Goal: Task Accomplishment & Management: Use online tool/utility

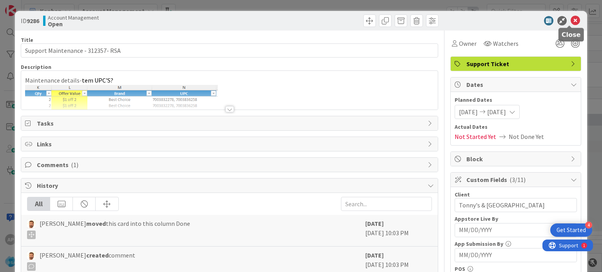
click at [570, 22] on icon at bounding box center [574, 20] width 9 height 9
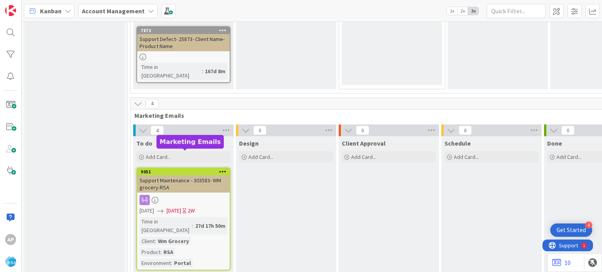
scroll to position [1528, 0]
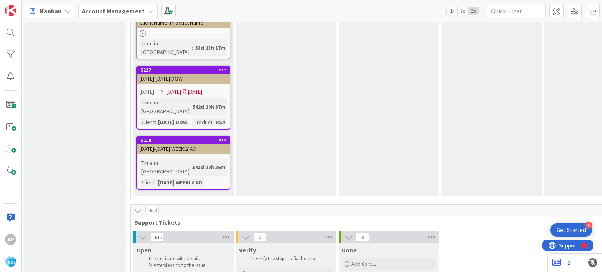
type textarea "x"
type textarea "Support Maintenance - Ticket Number-"
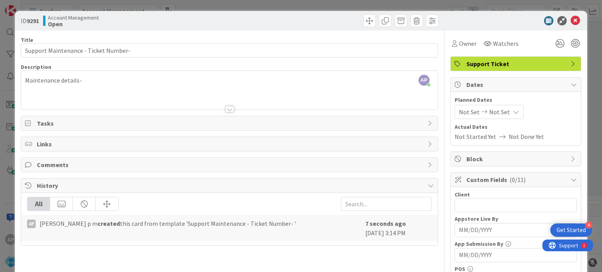
click at [227, 108] on div at bounding box center [229, 109] width 9 height 6
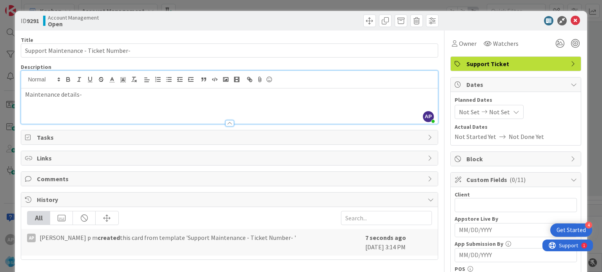
click at [124, 98] on p "Maintenance details-" at bounding box center [229, 94] width 408 height 9
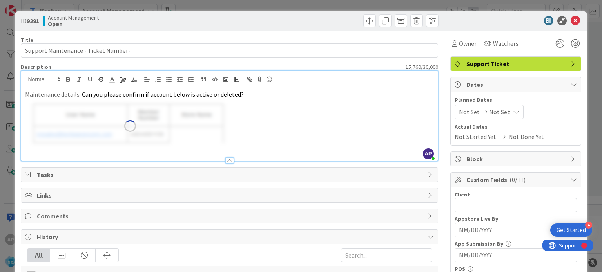
click at [288, 129] on div "Maintenance details- Can you please confirm if account below is active or delet…" at bounding box center [229, 125] width 416 height 72
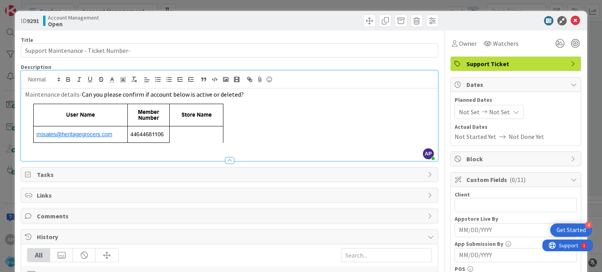
click at [49, 151] on img at bounding box center [130, 126] width 210 height 54
click at [45, 154] on div at bounding box center [229, 157] width 416 height 8
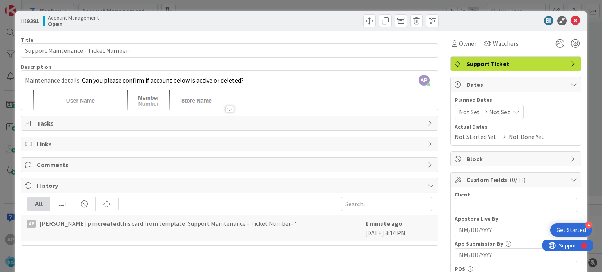
click at [226, 108] on div at bounding box center [229, 109] width 9 height 6
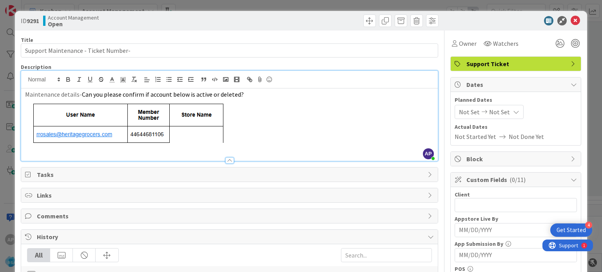
click at [246, 140] on p at bounding box center [229, 126] width 408 height 54
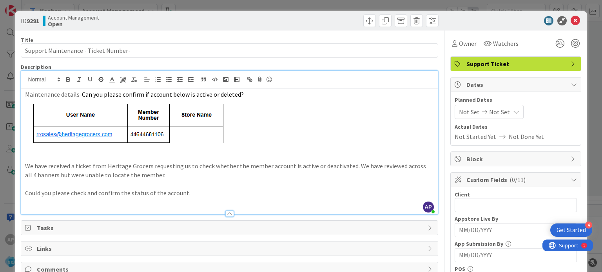
click at [264, 164] on p "We have received a ticket from Heritage Grocers requesting us to check whether …" at bounding box center [229, 171] width 408 height 18
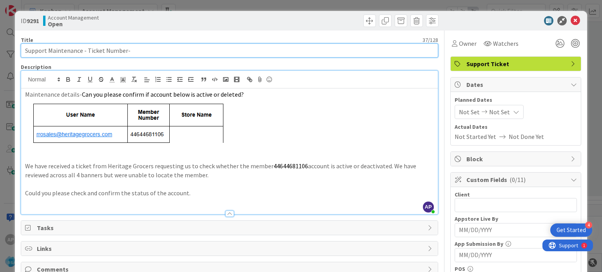
click at [63, 51] on input "Support Maintenance - Ticket Number-" at bounding box center [229, 50] width 417 height 14
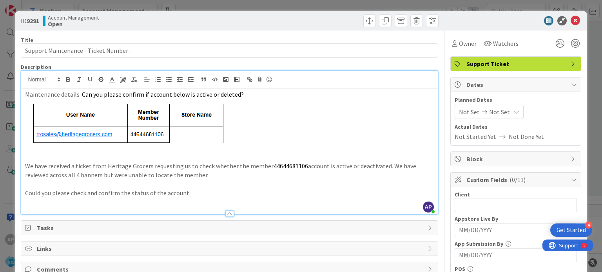
click at [465, 112] on span "Not Set" at bounding box center [469, 111] width 21 height 9
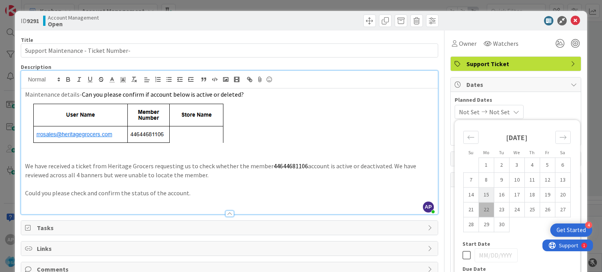
click at [480, 195] on td "15" at bounding box center [485, 195] width 15 height 15
type input "[DATE]"
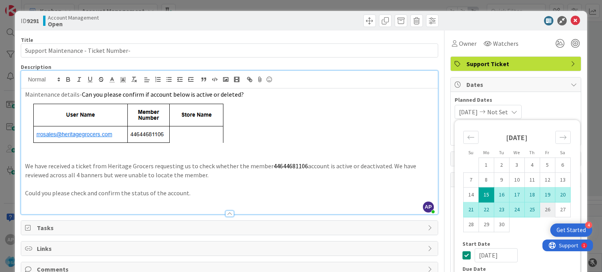
click at [540, 208] on td "26" at bounding box center [547, 210] width 15 height 15
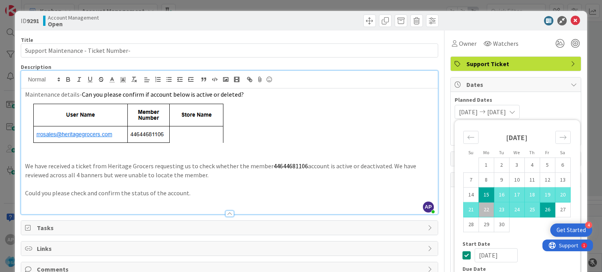
type input "[DATE]"
click at [374, 121] on p at bounding box center [229, 126] width 408 height 54
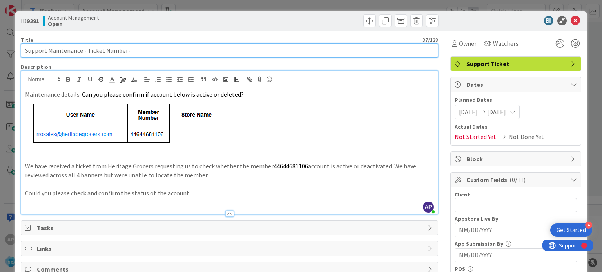
click at [132, 50] on input "Support Maintenance - Ticket Number-" at bounding box center [229, 50] width 417 height 14
paste input "Maintenance"
drag, startPoint x: 168, startPoint y: 53, endPoint x: 129, endPoint y: 51, distance: 38.5
click at [129, 51] on input "Support Maintenance - Ticket Number- Maintenance" at bounding box center [229, 50] width 417 height 14
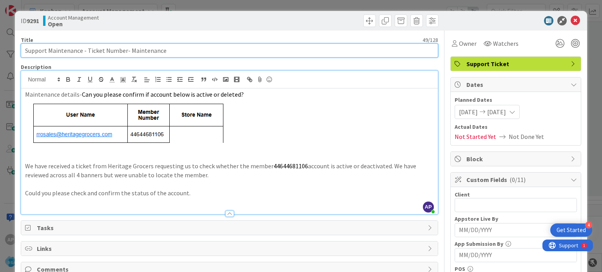
paste input "El Rancho Supermercado"
type input "Support Maintenance - Ticket Number- El Rancho Supermercado-[GEOGRAPHIC_DATA]"
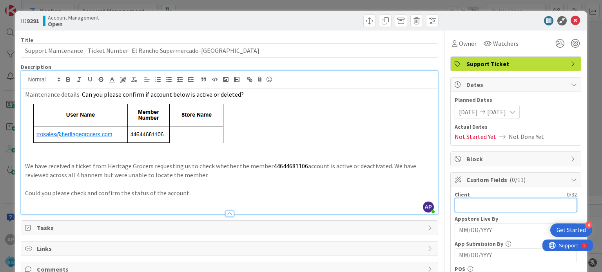
click at [463, 205] on input "text" at bounding box center [515, 205] width 122 height 14
paste input "El Rancho Supermercado"
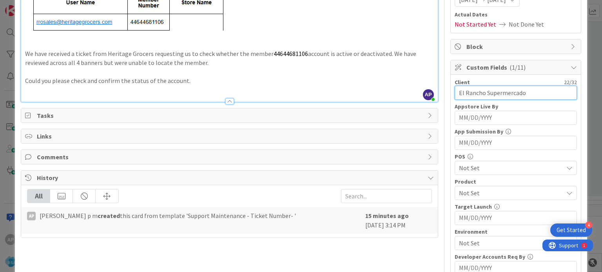
scroll to position [114, 0]
type input "El Rancho Supermercado"
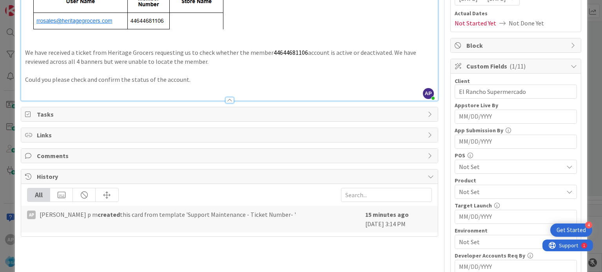
click at [465, 189] on span "Not Set" at bounding box center [511, 191] width 104 height 9
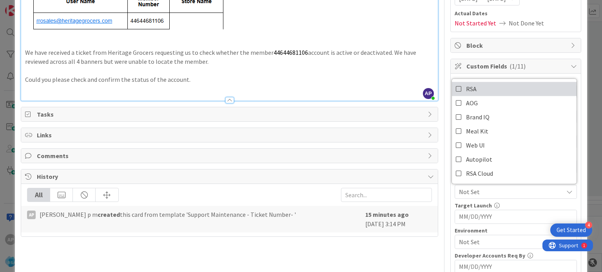
click at [467, 88] on span "RSA" at bounding box center [471, 89] width 11 height 12
click at [382, 29] on p at bounding box center [229, 13] width 408 height 54
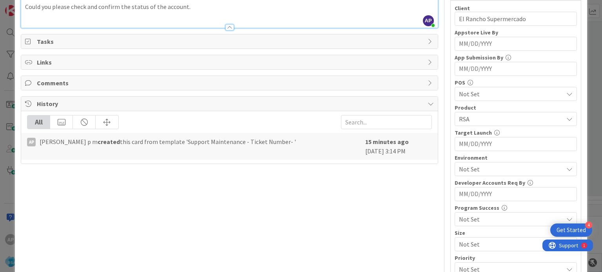
scroll to position [187, 0]
click at [473, 170] on span "Not Set" at bounding box center [511, 169] width 104 height 9
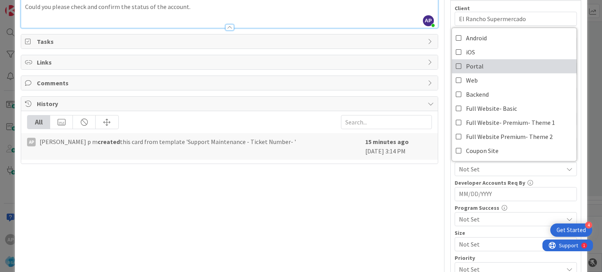
click at [466, 67] on span "Portal" at bounding box center [475, 66] width 18 height 12
click at [397, 234] on div "Title 63 / 128 Support Maintenance - Ticket Number- El Rancho Supermercado-RSA …" at bounding box center [229, 137] width 417 height 587
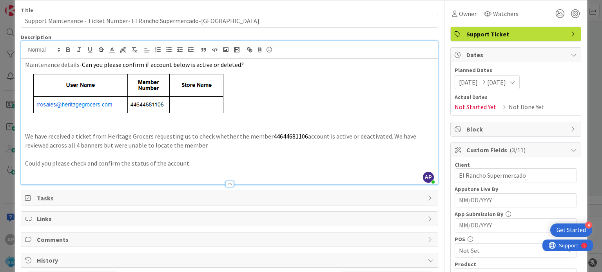
scroll to position [0, 0]
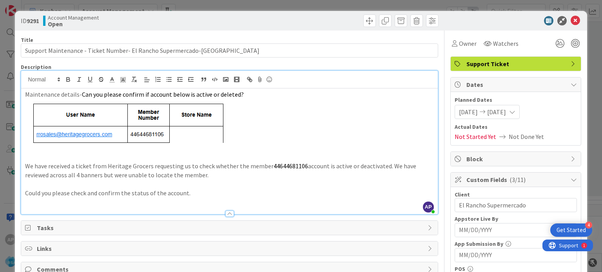
click at [45, 202] on p at bounding box center [229, 201] width 408 height 9
click at [52, 162] on p "We have received a ticket from Heritage Grocers requesting us to check whether …" at bounding box center [229, 171] width 408 height 18
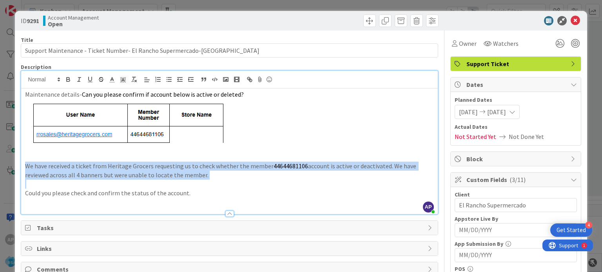
click at [52, 162] on p "We have received a ticket from Heritage Grocers requesting us to check whether …" at bounding box center [229, 171] width 408 height 18
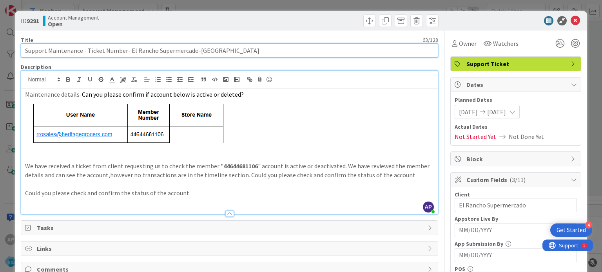
drag, startPoint x: 86, startPoint y: 50, endPoint x: 124, endPoint y: 51, distance: 38.0
click at [124, 51] on input "Support Maintenance - Ticket Number- El Rancho Supermercado-[GEOGRAPHIC_DATA]" at bounding box center [229, 50] width 417 height 14
paste input "#312680"
click at [90, 49] on input "Support Maintenance - #312680- El Rancho Supermercado-RSA" at bounding box center [229, 50] width 417 height 14
type input "Support Maintenance - 312680- El Rancho Supermercado-[GEOGRAPHIC_DATA]"
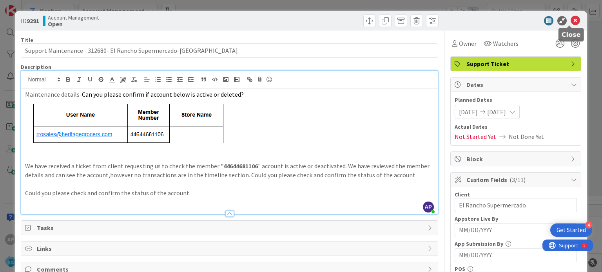
click at [570, 18] on icon at bounding box center [574, 20] width 9 height 9
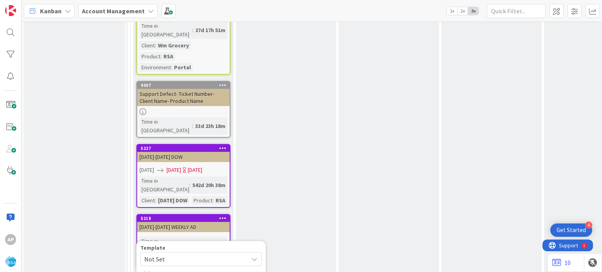
click at [167, 254] on span "Not Set" at bounding box center [193, 259] width 98 height 10
type textarea "x"
type textarea "Support Defect- Ticket Number- Client Name- Product Name"
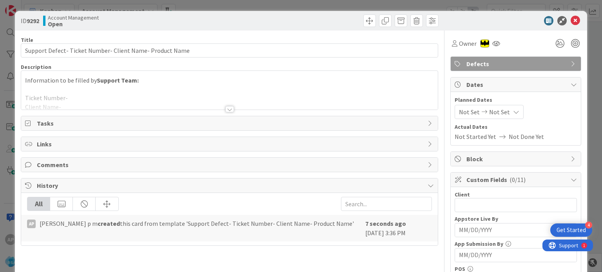
click at [225, 107] on div at bounding box center [229, 109] width 9 height 6
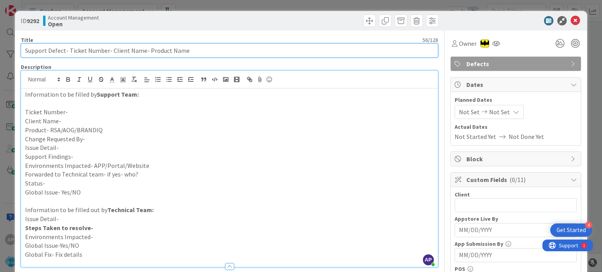
drag, startPoint x: 68, startPoint y: 49, endPoint x: 105, endPoint y: 48, distance: 36.8
click at [105, 48] on input "Support Defect- Ticket Number- Client Name- Product Name" at bounding box center [229, 50] width 417 height 14
paste input "#312671"
click at [72, 49] on input "Support Defect- #312671- Client Name- Product Name" at bounding box center [229, 50] width 417 height 14
drag, startPoint x: 89, startPoint y: 50, endPoint x: 121, endPoint y: 50, distance: 31.3
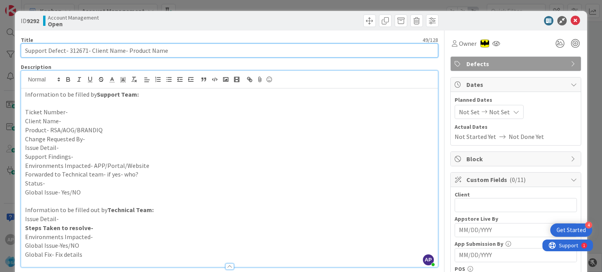
click at [121, 50] on input "Support Defect- 312671- Client Name- Product Name" at bounding box center [229, 50] width 417 height 14
paste input "Solon Corner Market"
type input "Support Defect- 312671- Client NameSolon Corner Market- Product Name"
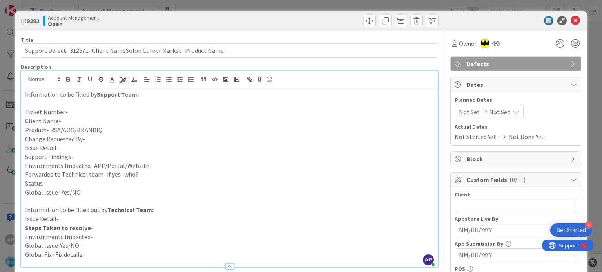
click at [72, 121] on p "Client Name-" at bounding box center [229, 121] width 408 height 9
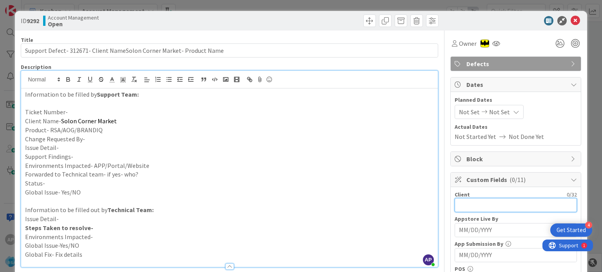
click at [482, 206] on input "text" at bounding box center [515, 205] width 122 height 14
paste input "Solon Corner Market"
type input "Solon Corner Market"
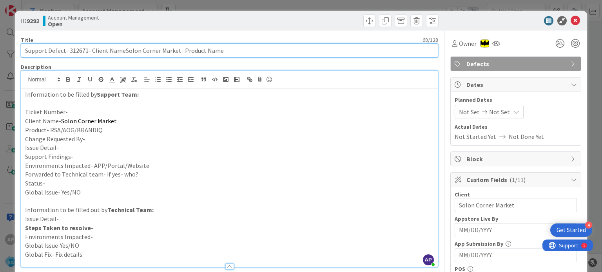
drag, startPoint x: 226, startPoint y: 51, endPoint x: 178, endPoint y: 52, distance: 47.4
click at [178, 52] on input "Support Defect- 312671- Client NameSolon Corner Market- Product Name" at bounding box center [229, 50] width 417 height 14
click at [73, 48] on input "Support Defect- 312671- Client NameSolon Corner Market- RSA" at bounding box center [229, 50] width 417 height 14
type input "Support Defect- 312671- Client NameSolon Corner Market- RSA"
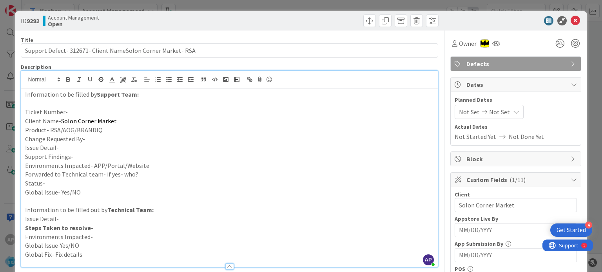
click at [76, 110] on p "Ticket Number-" at bounding box center [229, 112] width 408 height 9
paste div
click at [117, 134] on p "Product- RSA/AOG/BRANDIQ" at bounding box center [229, 130] width 408 height 9
click at [112, 138] on p "Change Requested By-" at bounding box center [229, 139] width 408 height 9
click at [81, 148] on p "Issue Detail-" at bounding box center [229, 147] width 408 height 9
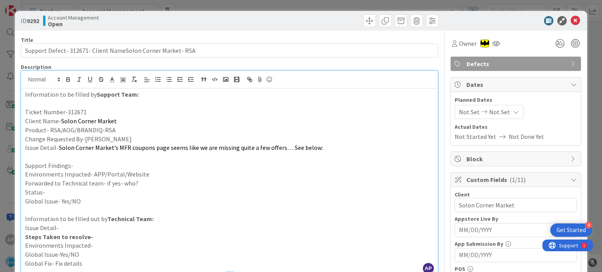
click at [83, 167] on p "Support Findings-" at bounding box center [229, 165] width 408 height 9
click at [77, 164] on p "Support Findings-" at bounding box center [229, 165] width 408 height 9
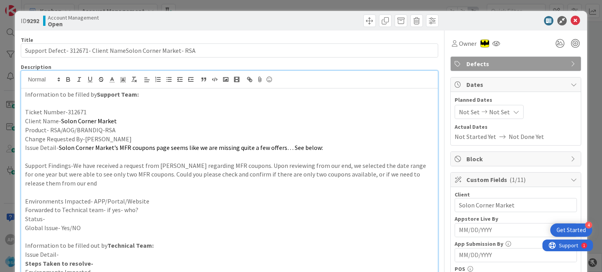
click at [147, 201] on p "Environments Impacted- APP/Portal/Website" at bounding box center [229, 201] width 408 height 9
click at [151, 208] on p "Forwarded to Technical team- if yes- who?" at bounding box center [229, 210] width 408 height 9
click at [143, 216] on p "Status-" at bounding box center [229, 219] width 408 height 9
click at [116, 138] on p "Change Requested By-[PERSON_NAME]" at bounding box center [229, 139] width 408 height 9
click at [92, 139] on p "Change Requested By-[PERSON_NAME]" at bounding box center [229, 139] width 408 height 9
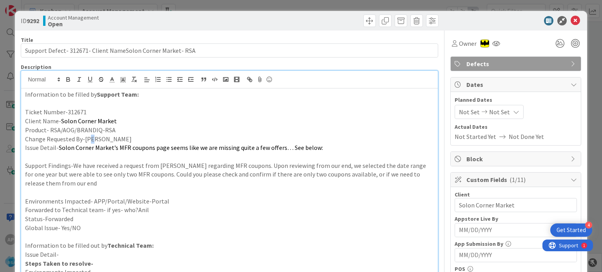
click at [91, 139] on p "Change Requested By-[PERSON_NAME]" at bounding box center [229, 139] width 408 height 9
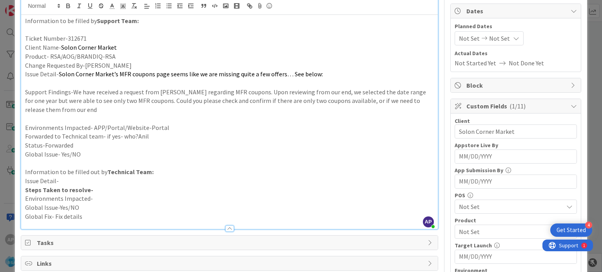
scroll to position [78, 0]
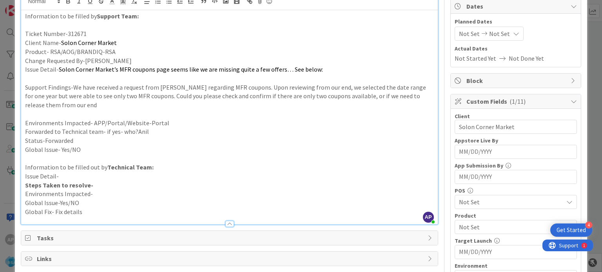
click at [155, 166] on p "Information to be filled out by Technical Team:" at bounding box center [229, 167] width 408 height 9
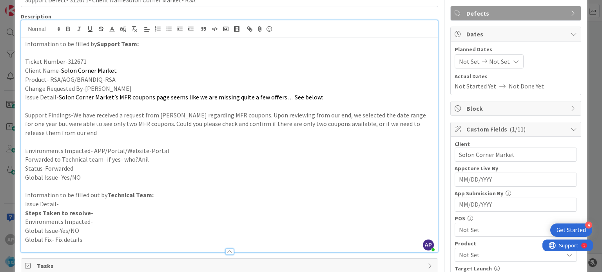
scroll to position [0, 0]
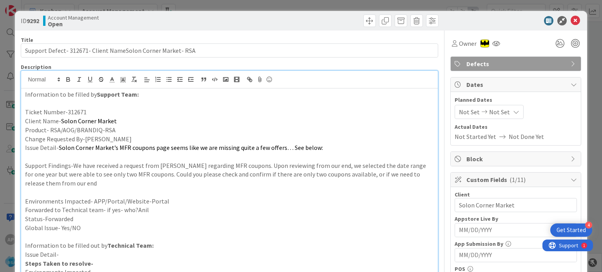
click at [465, 113] on span "Not Set" at bounding box center [469, 111] width 21 height 9
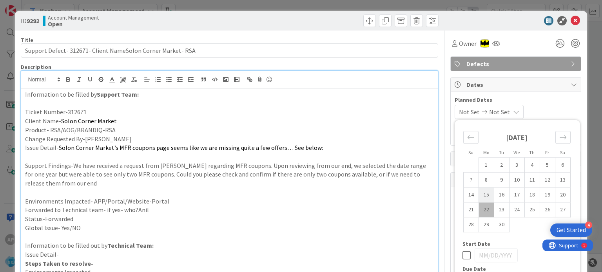
click at [478, 195] on td "15" at bounding box center [485, 195] width 15 height 15
type input "[DATE]"
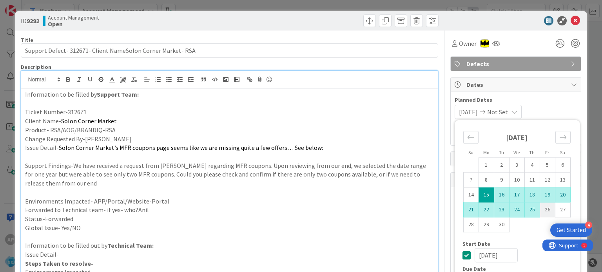
click at [542, 206] on td "26" at bounding box center [547, 210] width 15 height 15
type input "[DATE]"
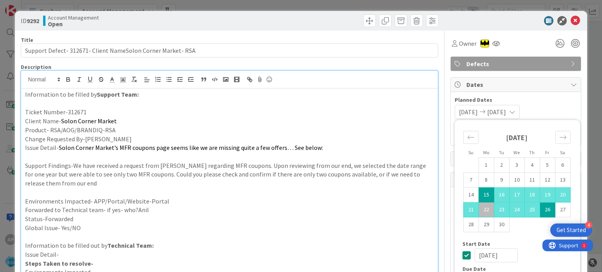
click at [363, 191] on p at bounding box center [229, 192] width 408 height 9
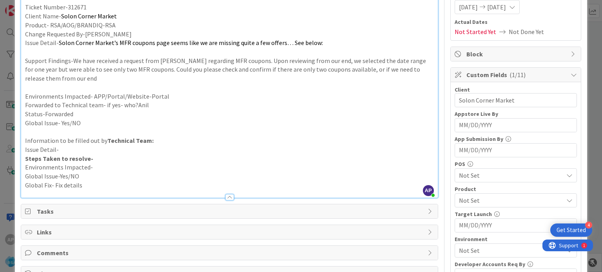
scroll to position [118, 0]
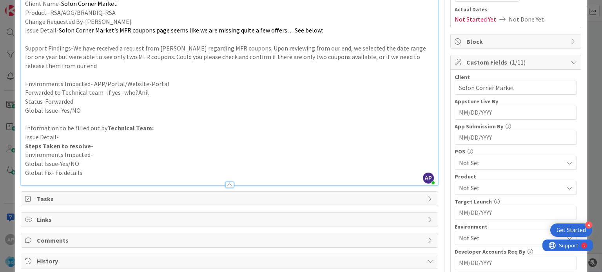
click at [479, 186] on span "Not Set" at bounding box center [511, 187] width 104 height 9
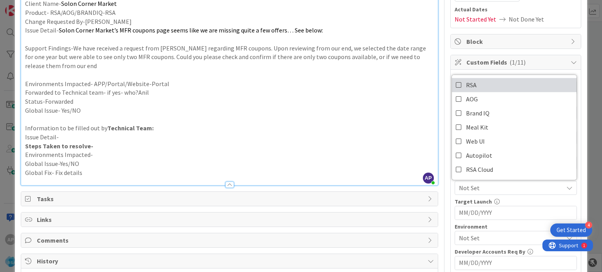
click at [470, 85] on span "RSA" at bounding box center [471, 85] width 11 height 12
click at [392, 126] on p "Information to be filled out by Technical Team:" at bounding box center [229, 128] width 408 height 9
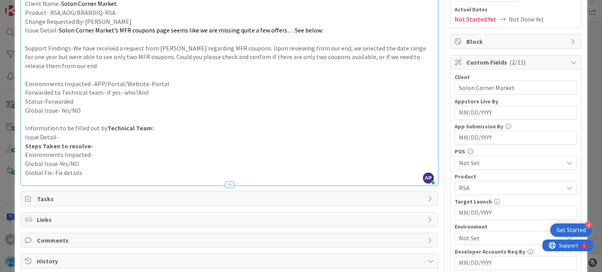
scroll to position [196, 0]
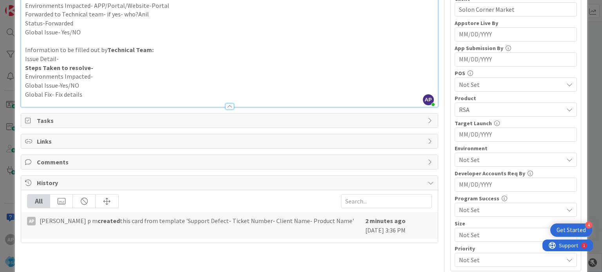
click at [477, 163] on span "Not Set" at bounding box center [511, 159] width 104 height 9
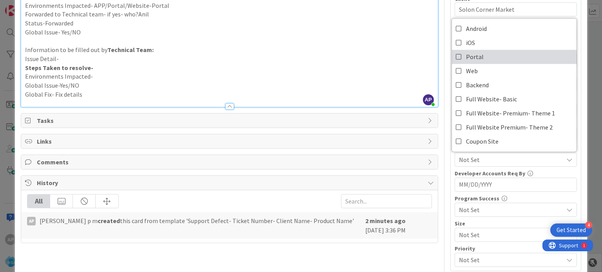
click at [471, 50] on link "Portal" at bounding box center [514, 57] width 125 height 14
click at [381, 53] on p "Information to be filled out by Technical Team:" at bounding box center [229, 49] width 408 height 9
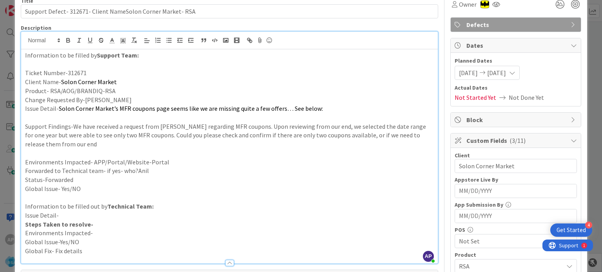
scroll to position [0, 0]
